Goal: Check status: Check status

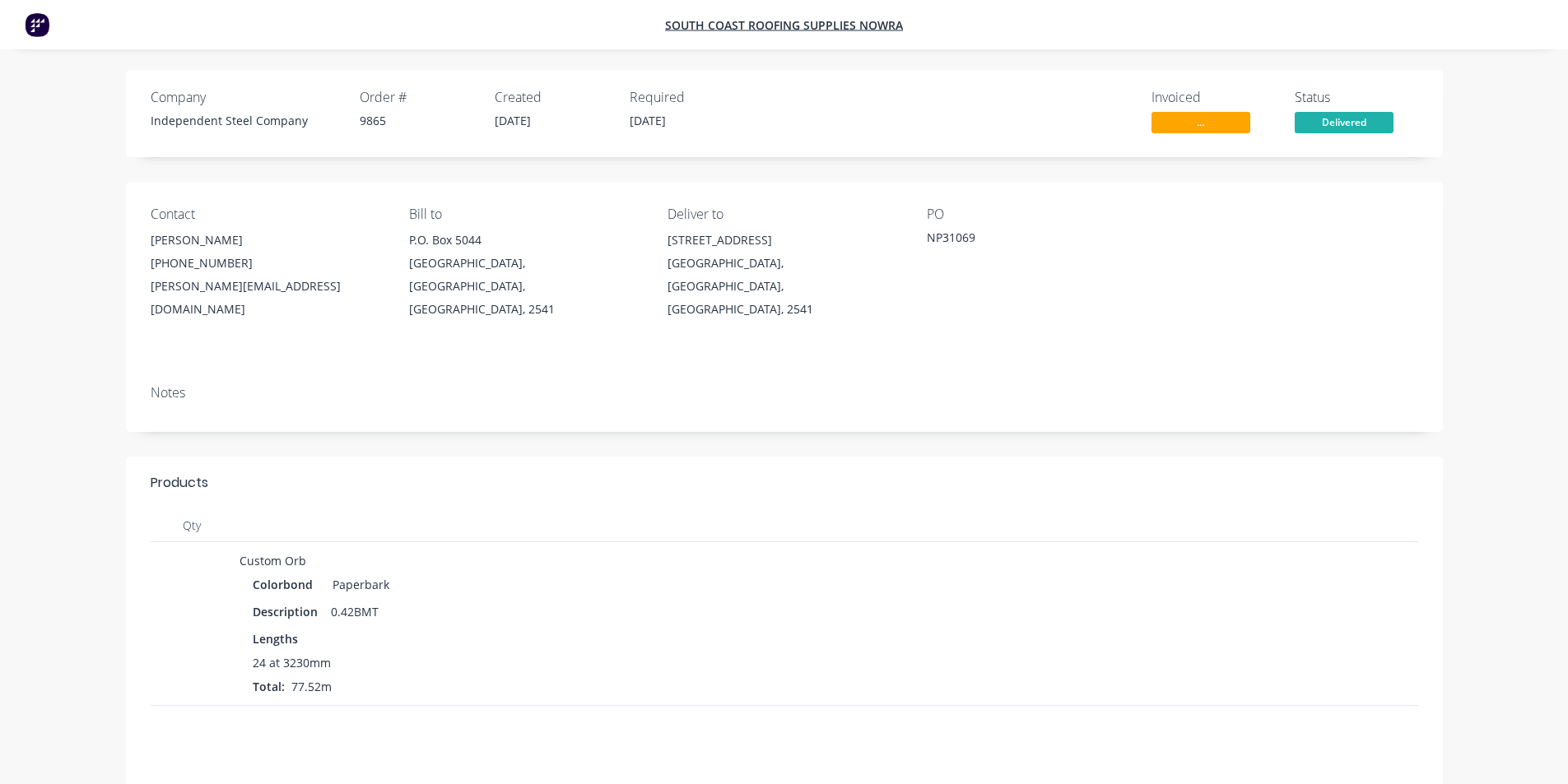
click at [1197, 130] on span "..." at bounding box center [1200, 122] width 99 height 20
click at [1172, 118] on span "..." at bounding box center [1200, 122] width 99 height 20
